Goal: Task Accomplishment & Management: Manage account settings

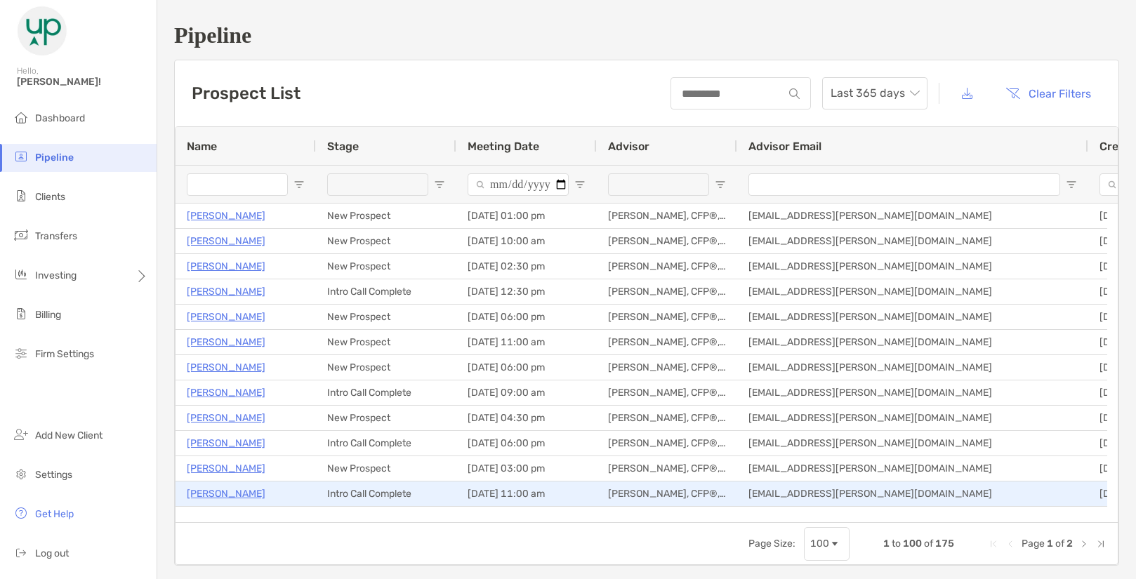
scroll to position [211, 0]
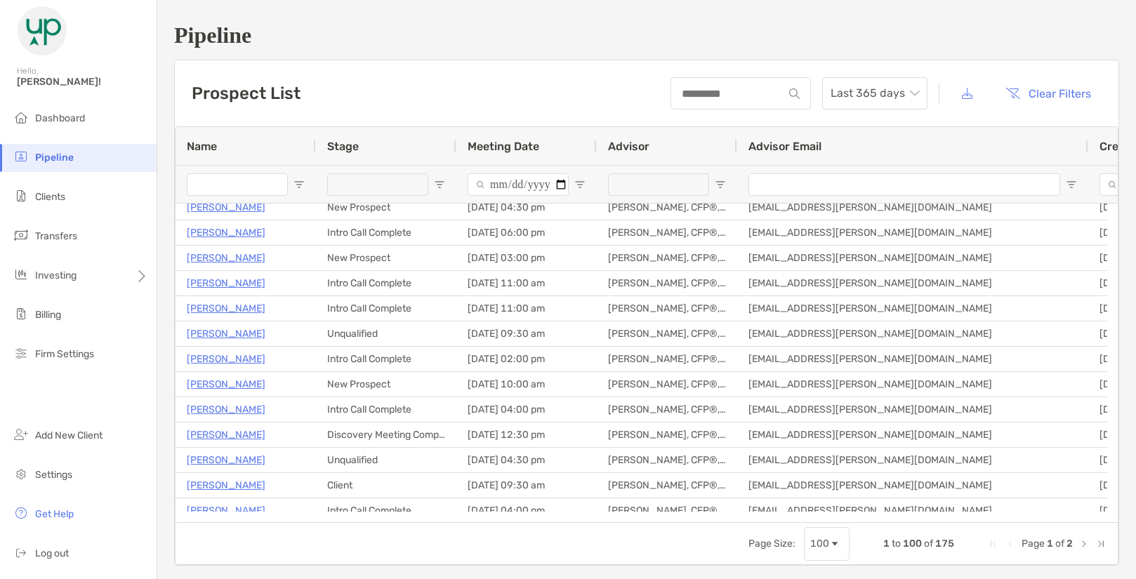
click at [562, 185] on input "Meeting Date Filter Input" at bounding box center [517, 184] width 101 height 22
type input "**********"
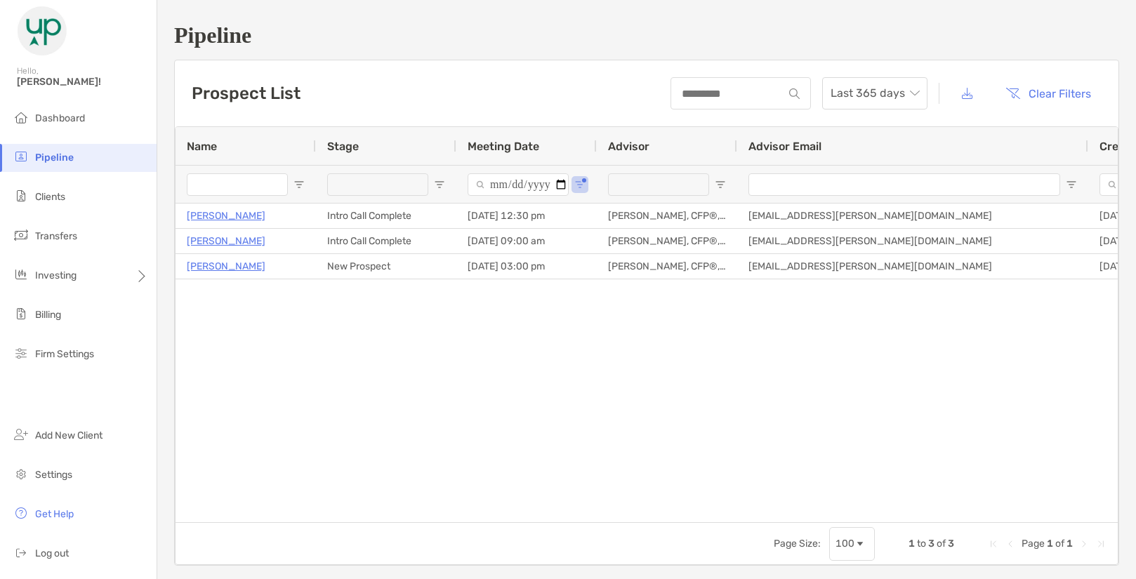
scroll to position [0, 0]
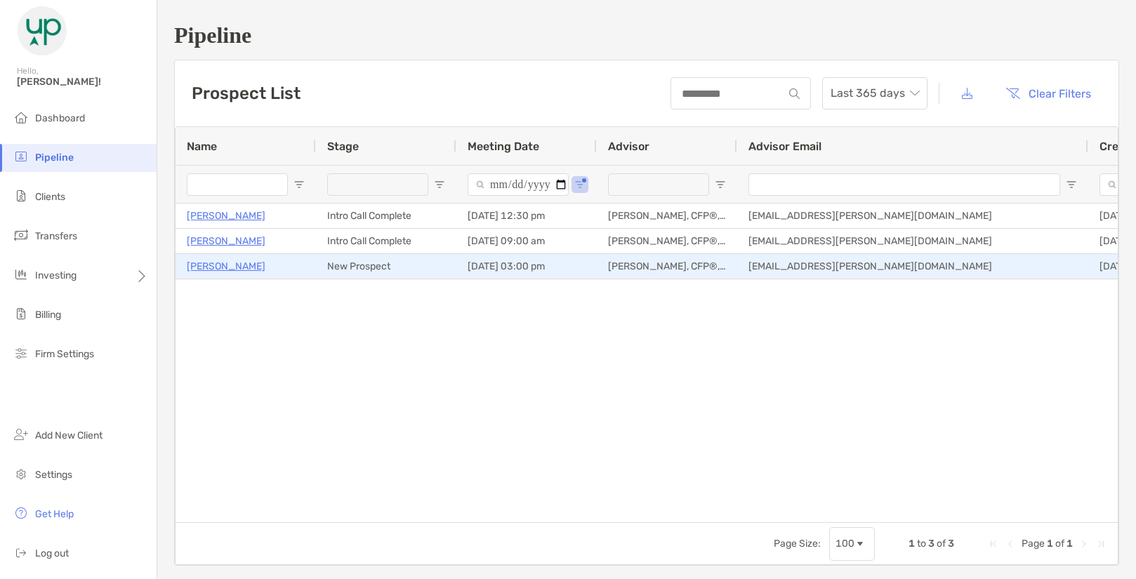
click at [221, 266] on p "[PERSON_NAME]" at bounding box center [226, 267] width 79 height 18
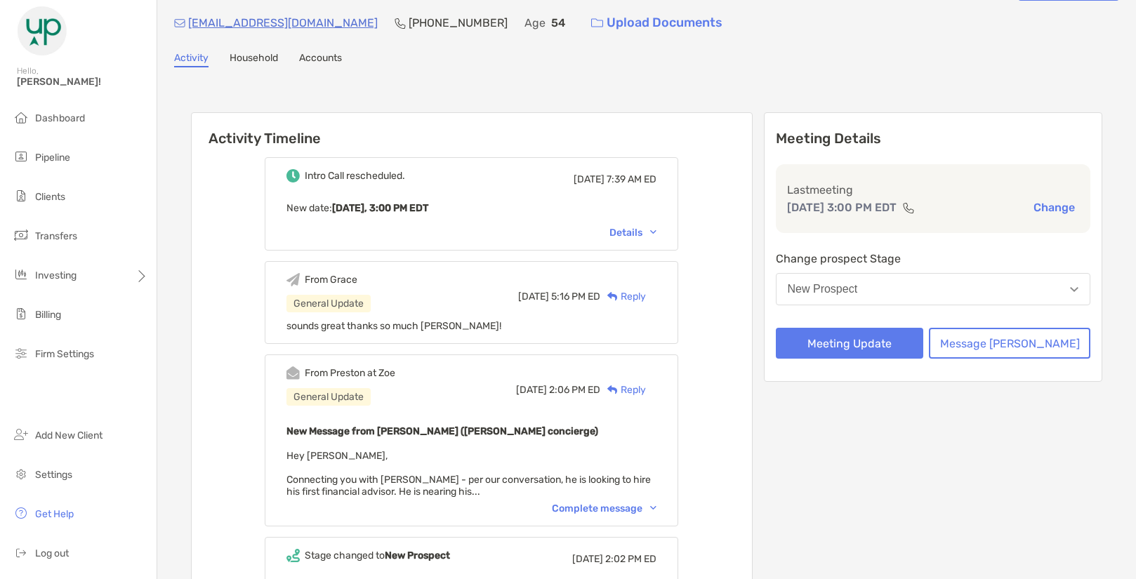
scroll to position [281, 0]
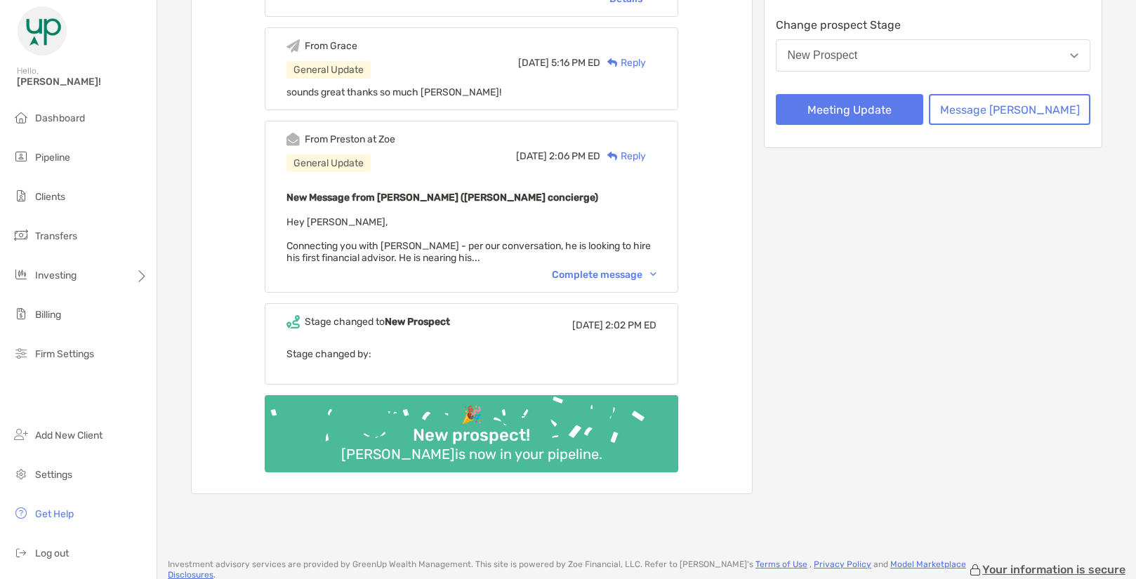
click at [588, 274] on div "Complete message" at bounding box center [604, 275] width 105 height 12
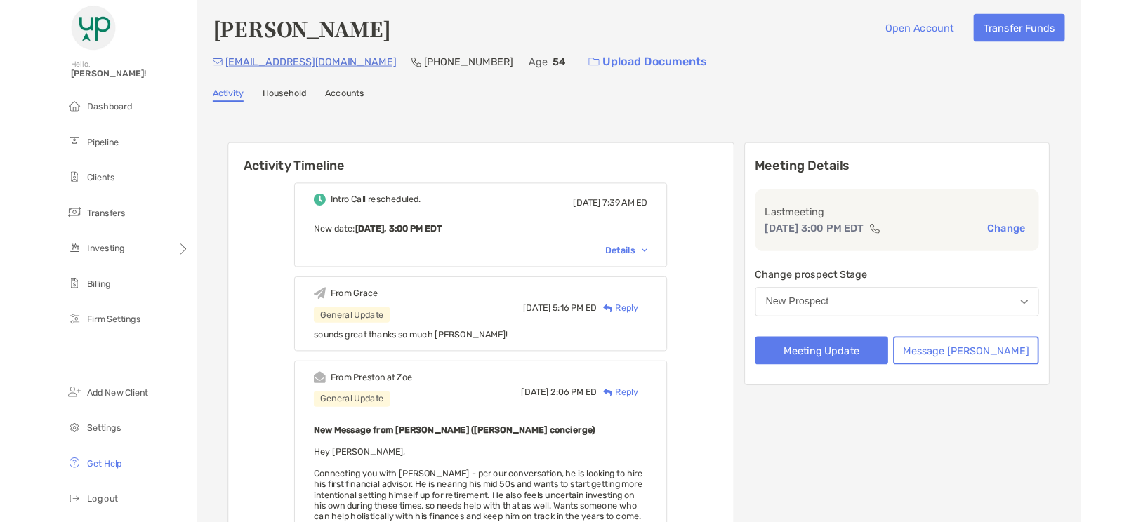
scroll to position [0, 0]
